Goal: Find specific page/section: Find specific page/section

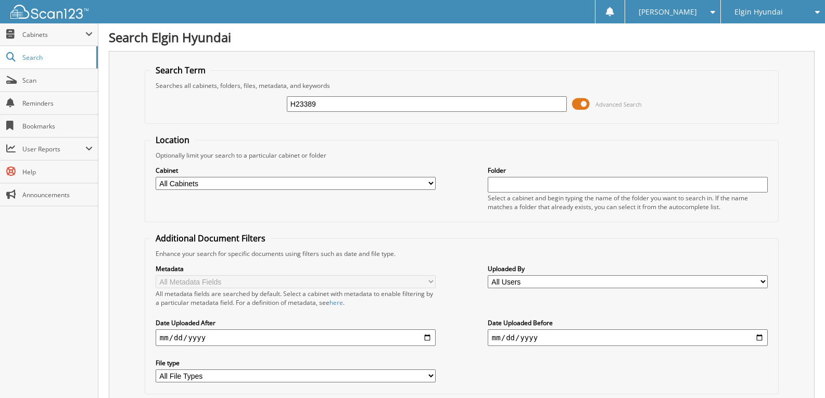
type input "H23389"
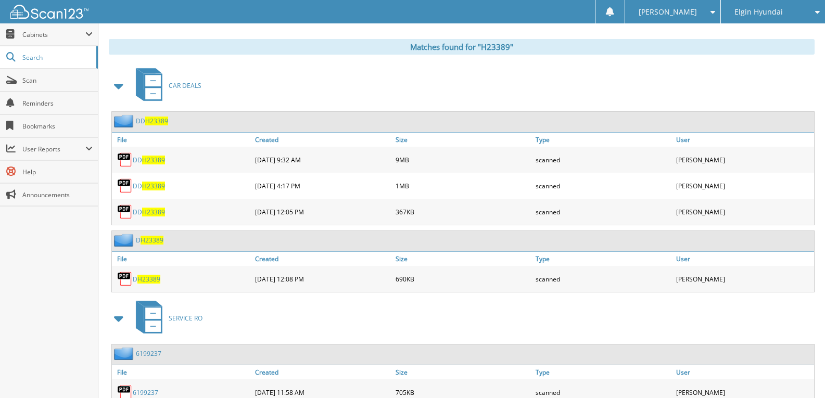
scroll to position [400, 0]
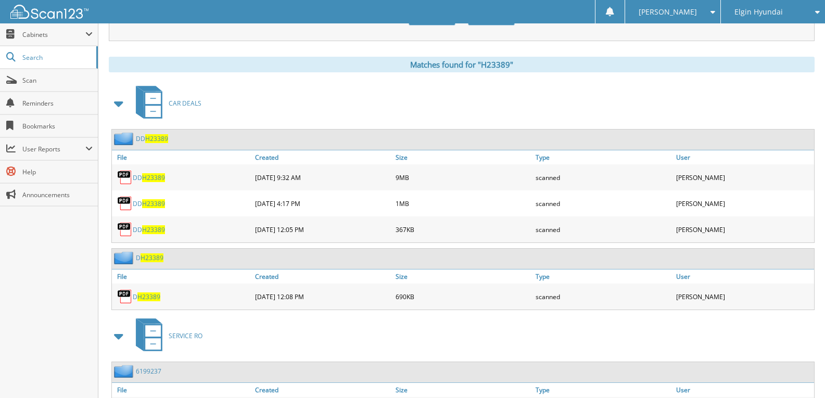
click at [150, 297] on span "H23389" at bounding box center [148, 296] width 23 height 9
click at [133, 292] on link "D H23389" at bounding box center [147, 296] width 28 height 9
click at [150, 228] on span "H23389" at bounding box center [153, 229] width 23 height 9
click at [156, 203] on span "H23389" at bounding box center [153, 203] width 23 height 9
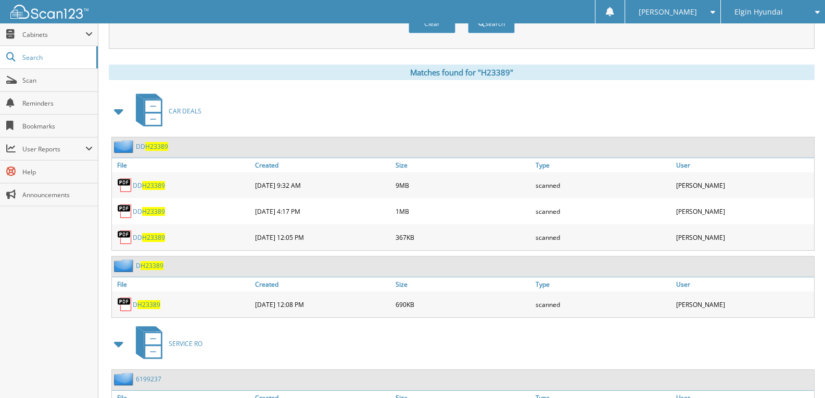
scroll to position [295, 0]
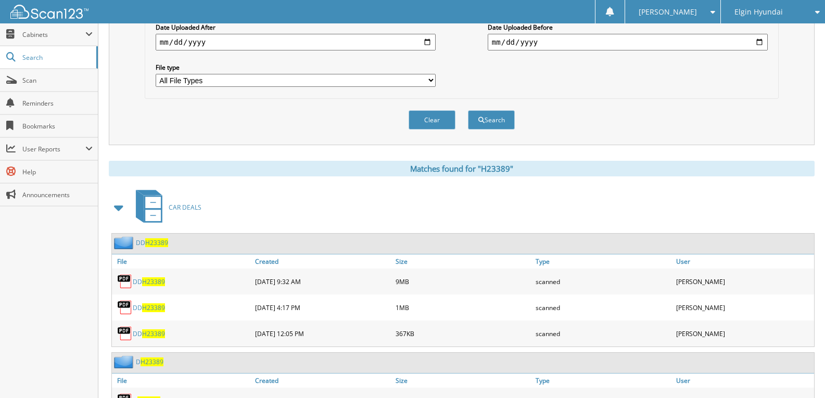
click at [668, 116] on div "Clear Search" at bounding box center [462, 120] width 634 height 42
drag, startPoint x: 794, startPoint y: 4, endPoint x: 800, endPoint y: 3, distance: 6.3
click at [794, 4] on div "Elgin Hyundai" at bounding box center [773, 11] width 94 height 23
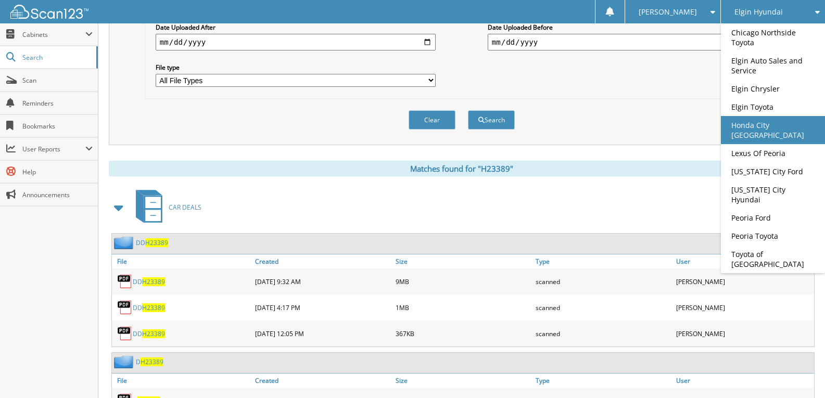
click at [763, 128] on link "Honda City [GEOGRAPHIC_DATA]" at bounding box center [772, 130] width 104 height 28
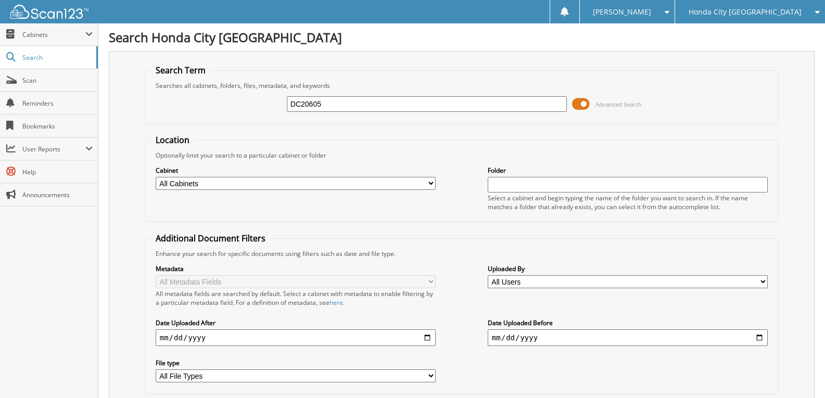
type input "DC20605"
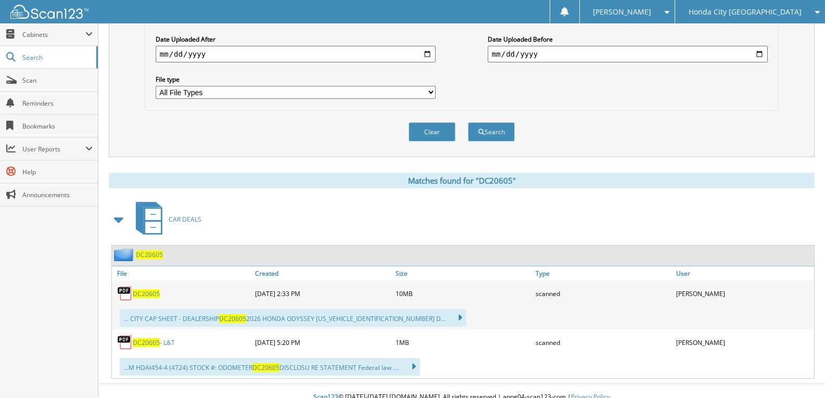
scroll to position [296, 0]
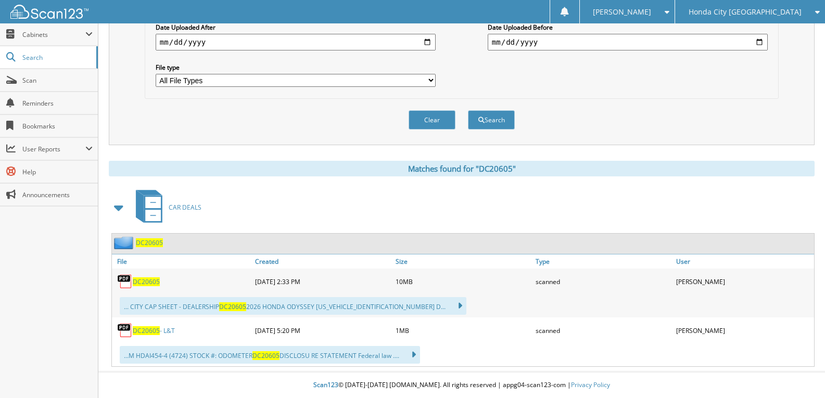
click at [151, 281] on span "DC20605" at bounding box center [146, 281] width 27 height 9
click at [144, 329] on span "DC20605" at bounding box center [146, 330] width 27 height 9
click at [139, 284] on span "DC20605" at bounding box center [146, 281] width 27 height 9
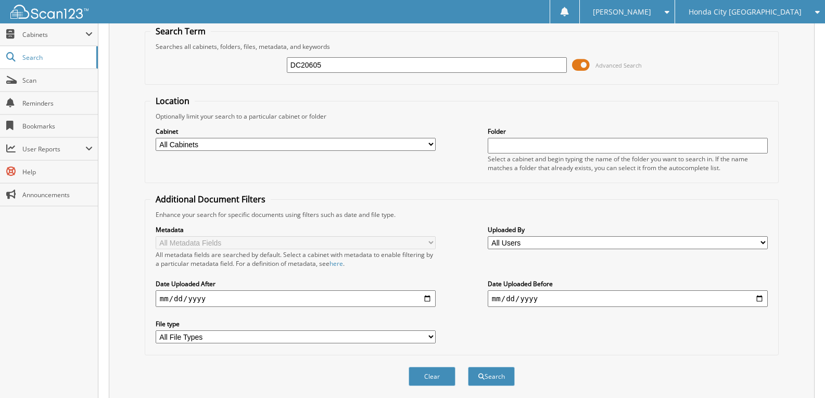
scroll to position [36, 0]
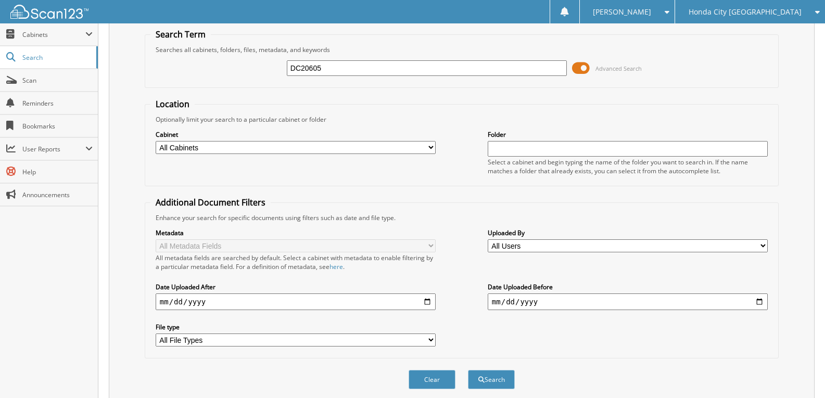
drag, startPoint x: 331, startPoint y: 65, endPoint x: 252, endPoint y: 74, distance: 79.6
click at [284, 76] on div "DC20605 Advanced Search" at bounding box center [461, 68] width 622 height 28
type input "DC20413"
click at [468, 370] on button "Search" at bounding box center [491, 379] width 47 height 19
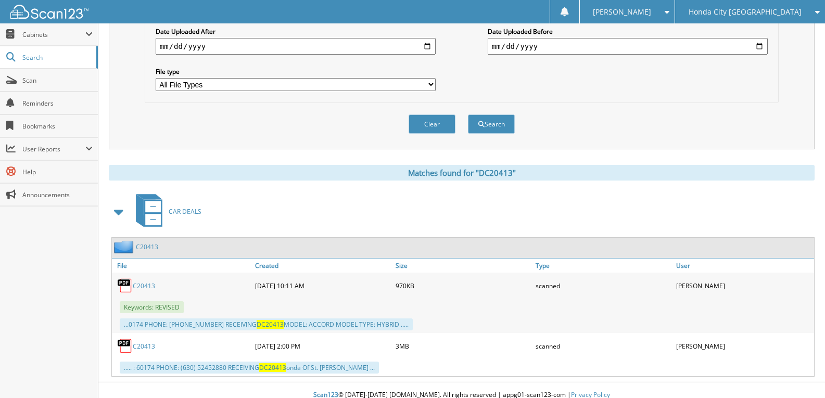
scroll to position [302, 0]
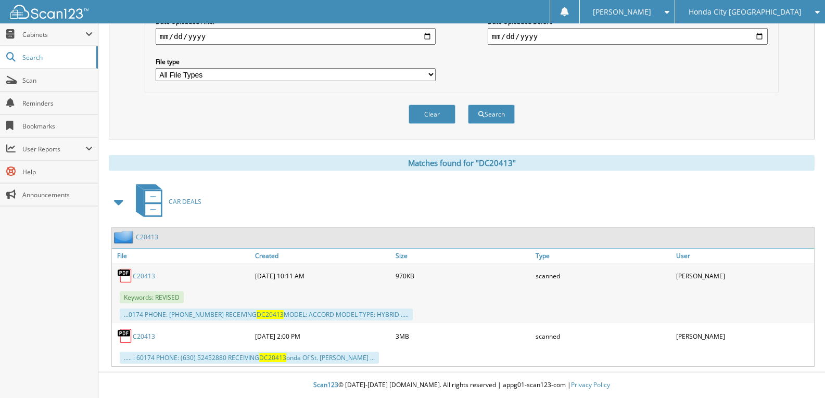
click at [144, 340] on link "C20413" at bounding box center [144, 336] width 22 height 9
click at [42, 77] on span "Scan" at bounding box center [57, 80] width 70 height 9
